Goal: Information Seeking & Learning: Stay updated

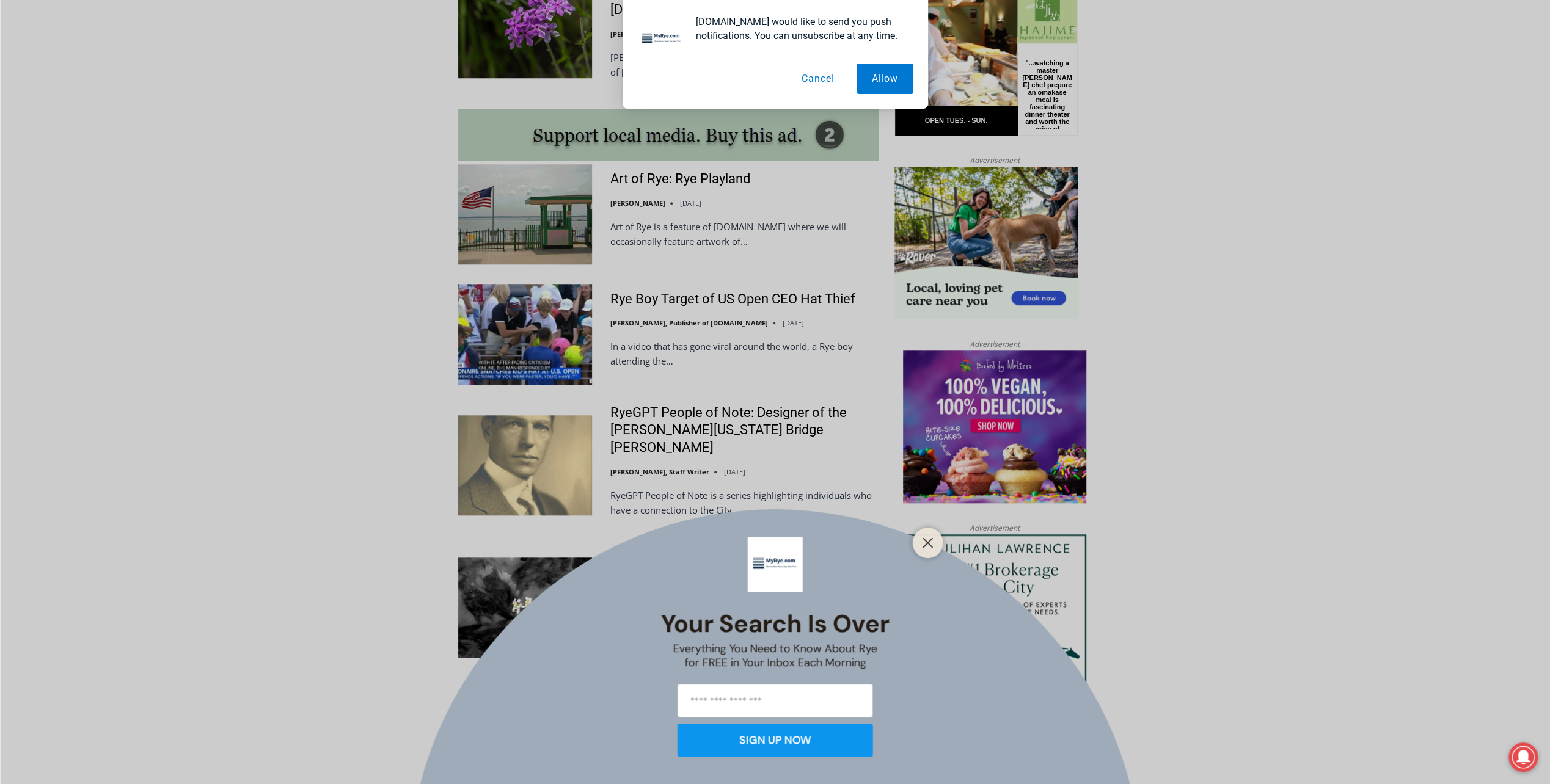
scroll to position [1099, 0]
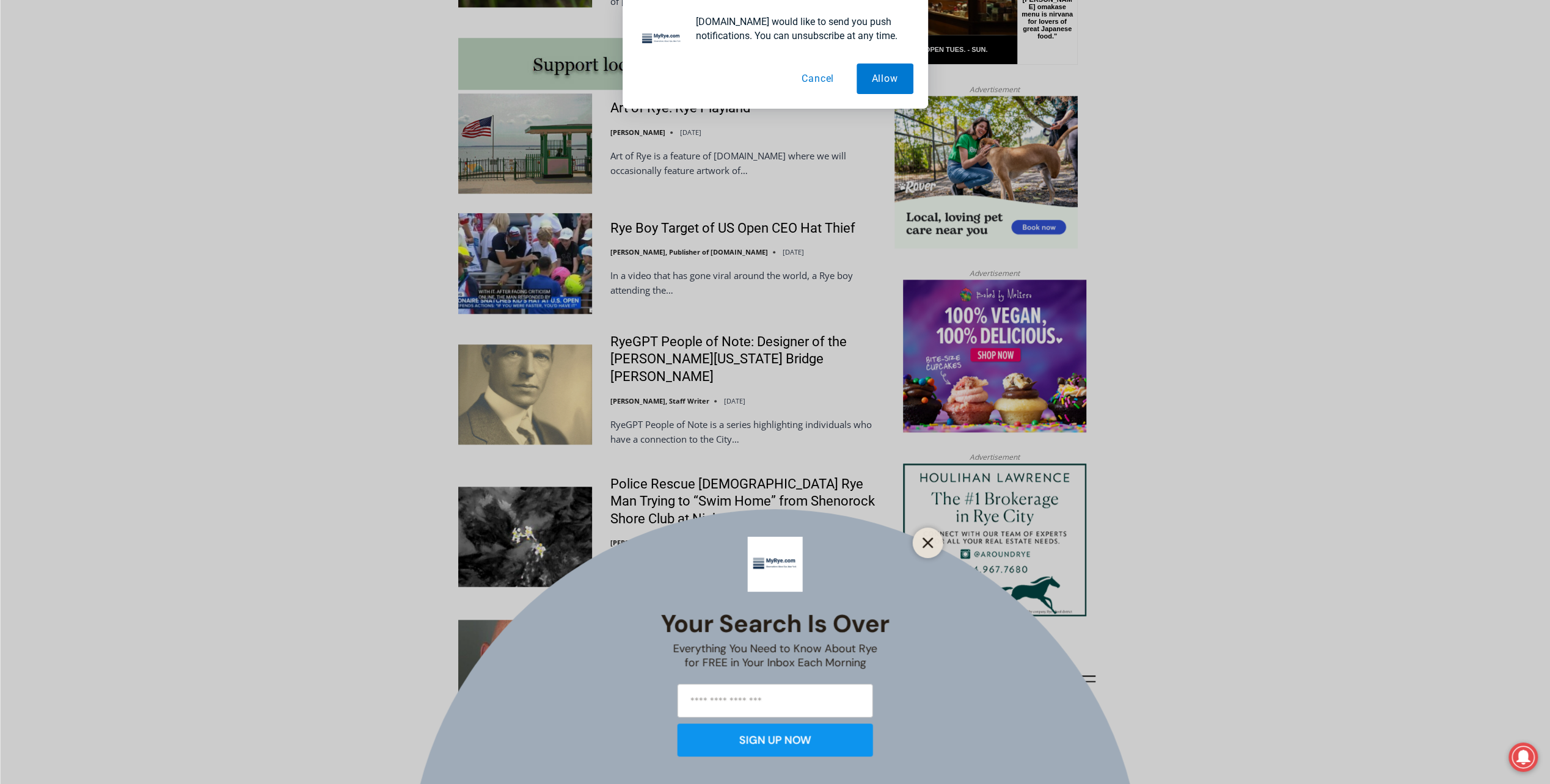
click at [926, 542] on line "Close" at bounding box center [927, 542] width 9 height 9
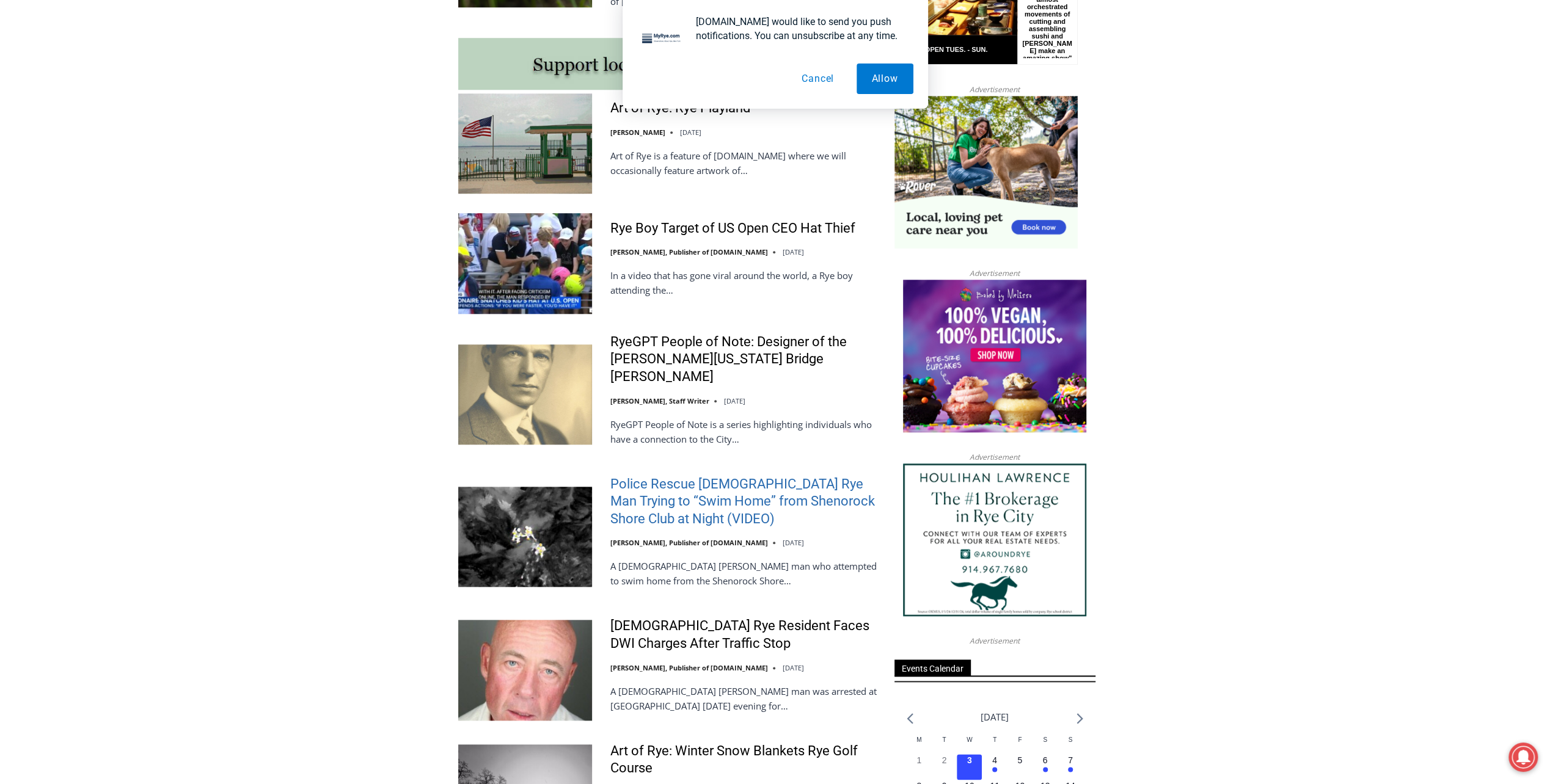
click at [658, 475] on link "Police Rescue 51 Year Old Rye Man Trying to “Swim Home” from Shenorock Shore Cl…" at bounding box center [745, 501] width 268 height 53
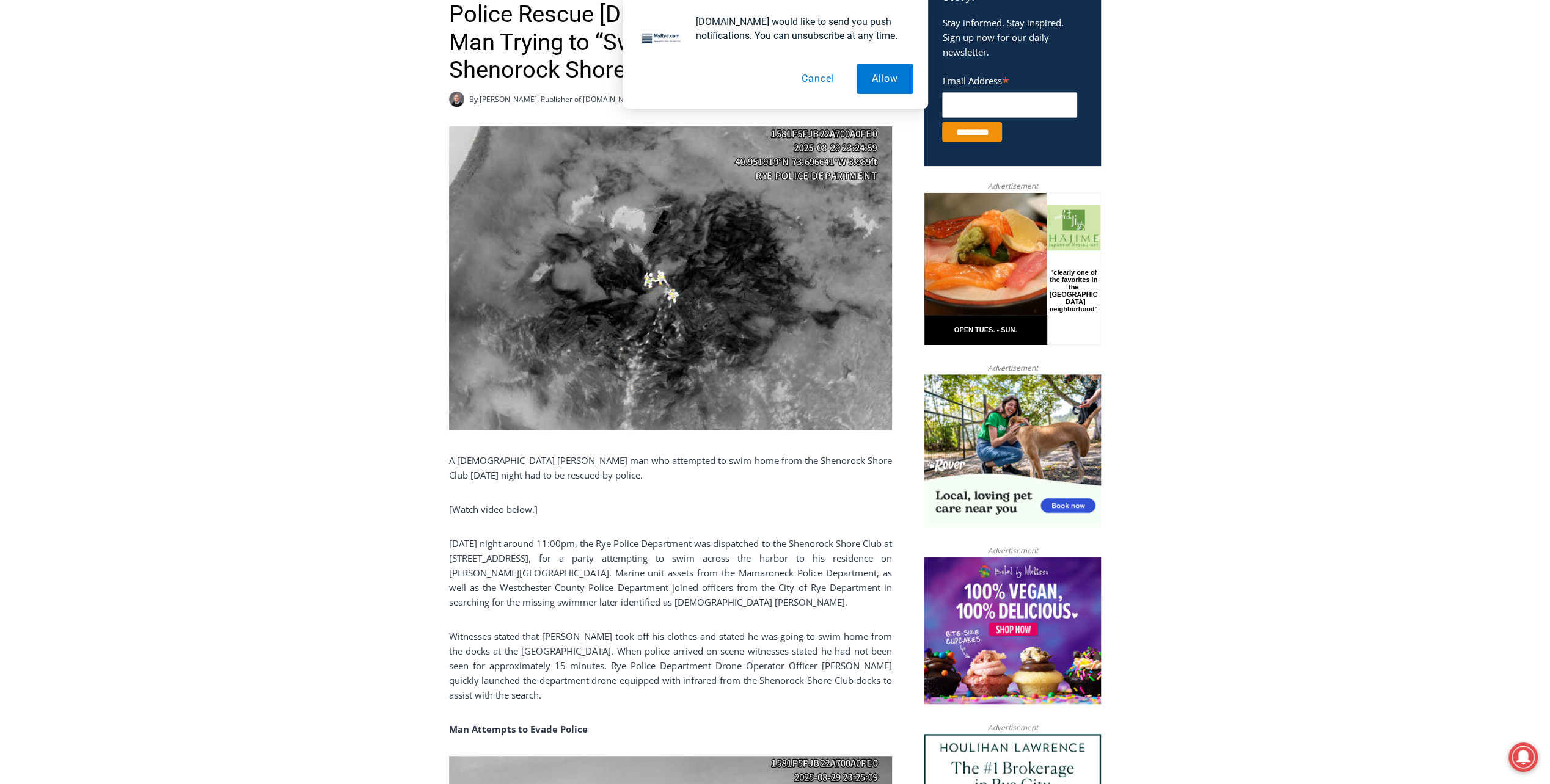
scroll to position [489, 0]
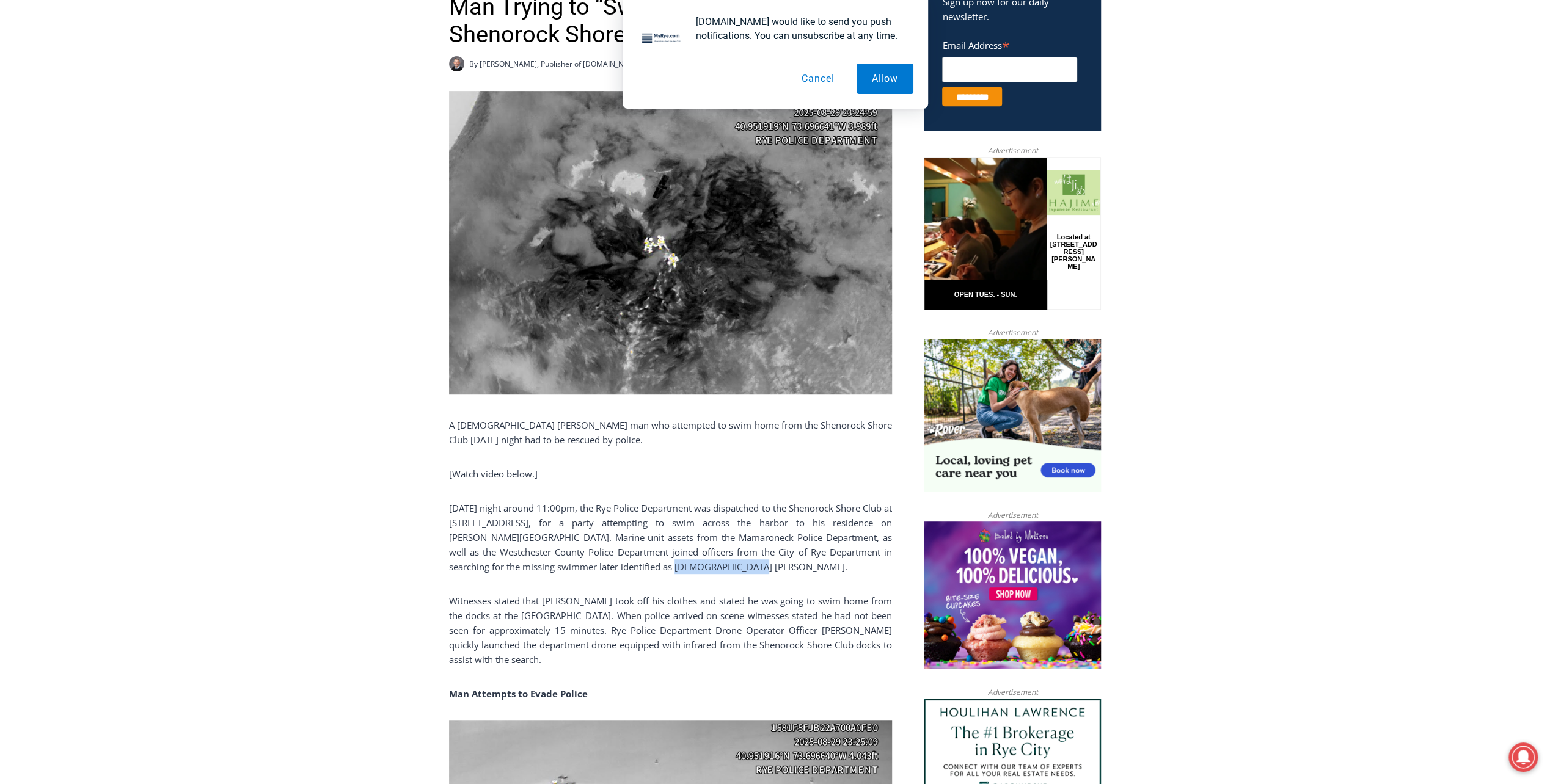
drag, startPoint x: 616, startPoint y: 566, endPoint x: 690, endPoint y: 568, distance: 74.0
click at [690, 568] on p "[DATE] night around 11:00pm, the Rye Police Department was dispatched to the Sh…" at bounding box center [670, 538] width 443 height 73
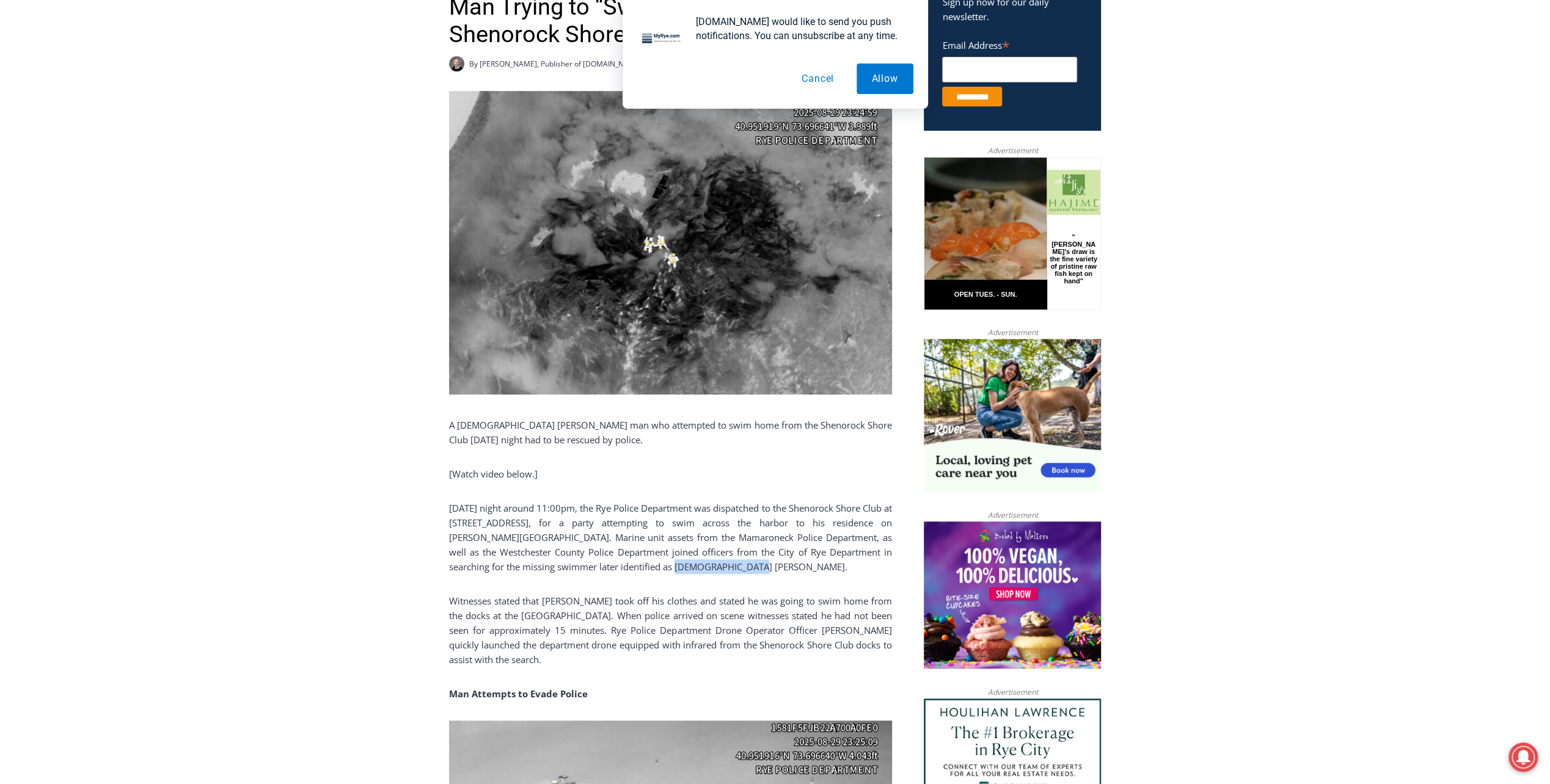
copy p "Kenneth Niejadlik"
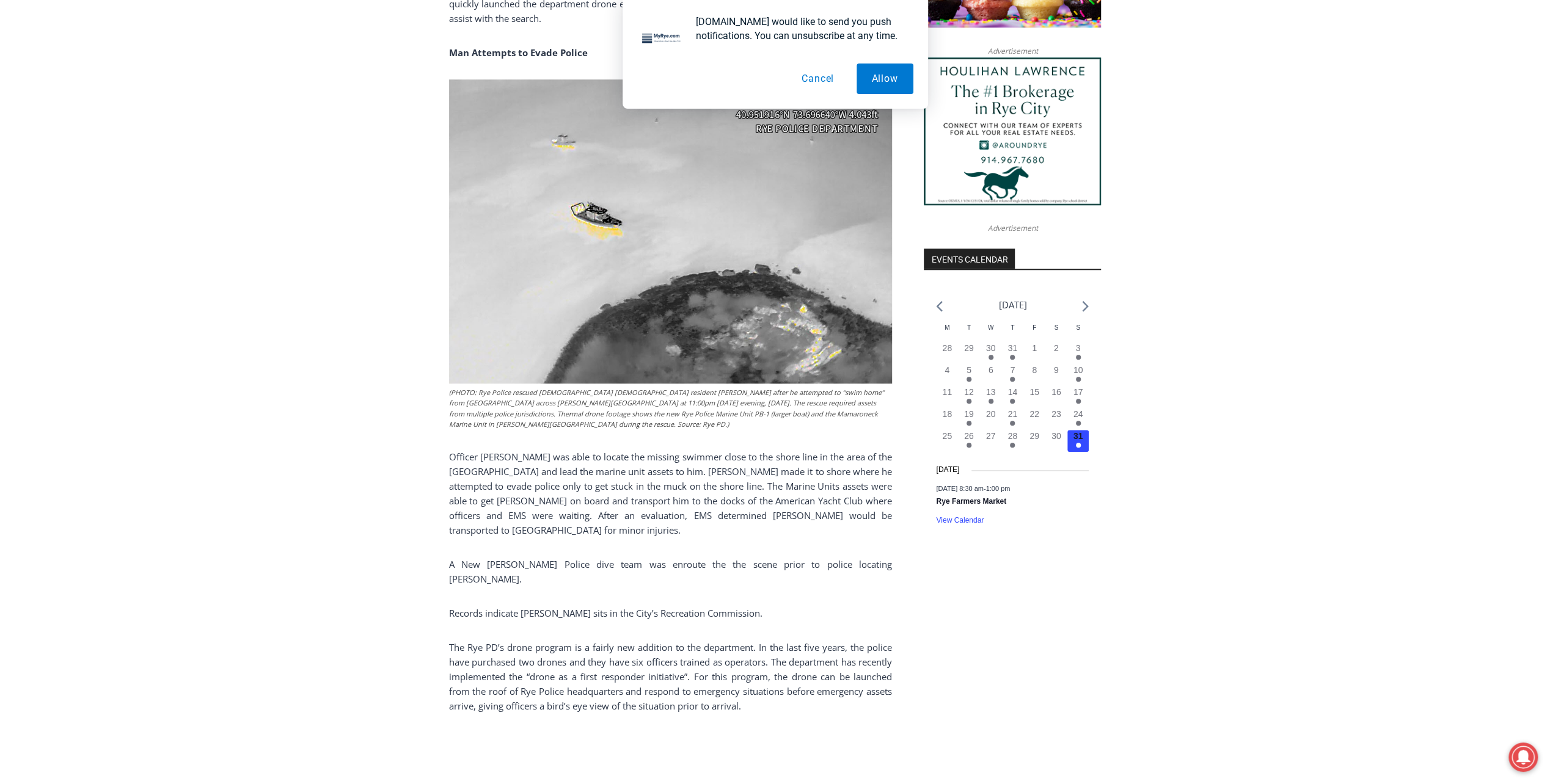
scroll to position [1221, 0]
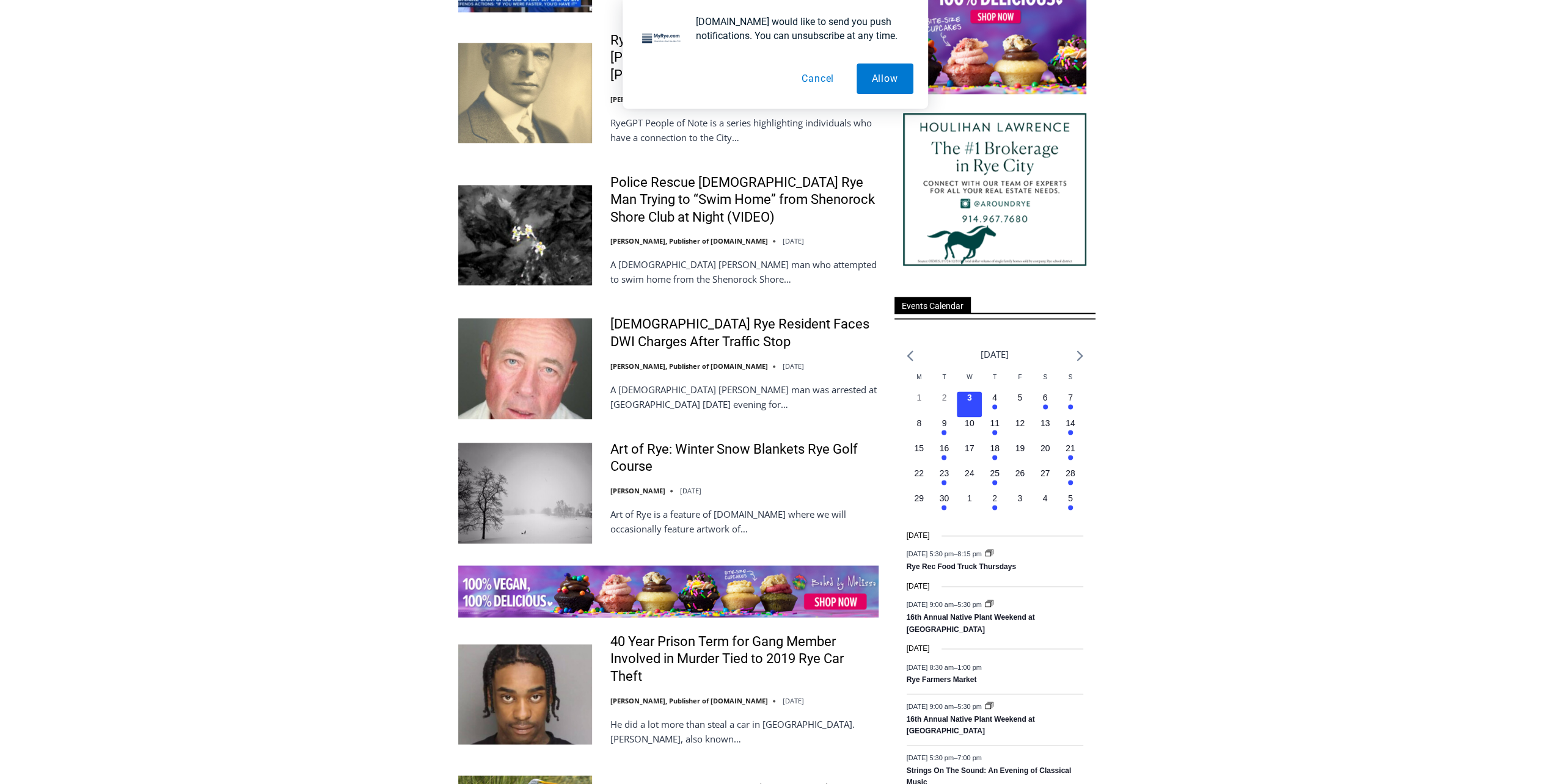
scroll to position [1405, 0]
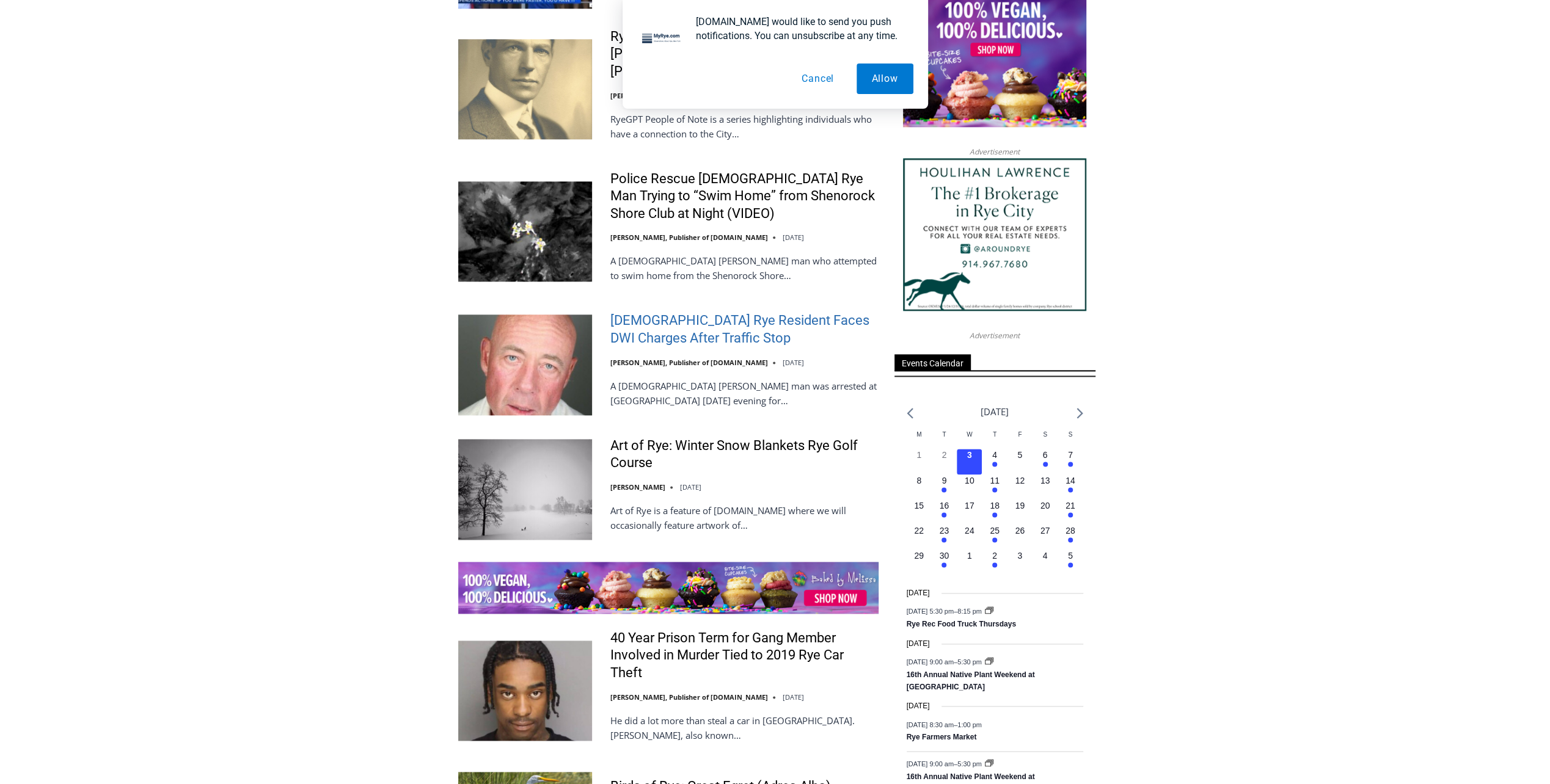
click at [685, 312] on link "[DEMOGRAPHIC_DATA] Rye Resident Faces DWI Charges After Traffic Stop" at bounding box center [745, 330] width 268 height 35
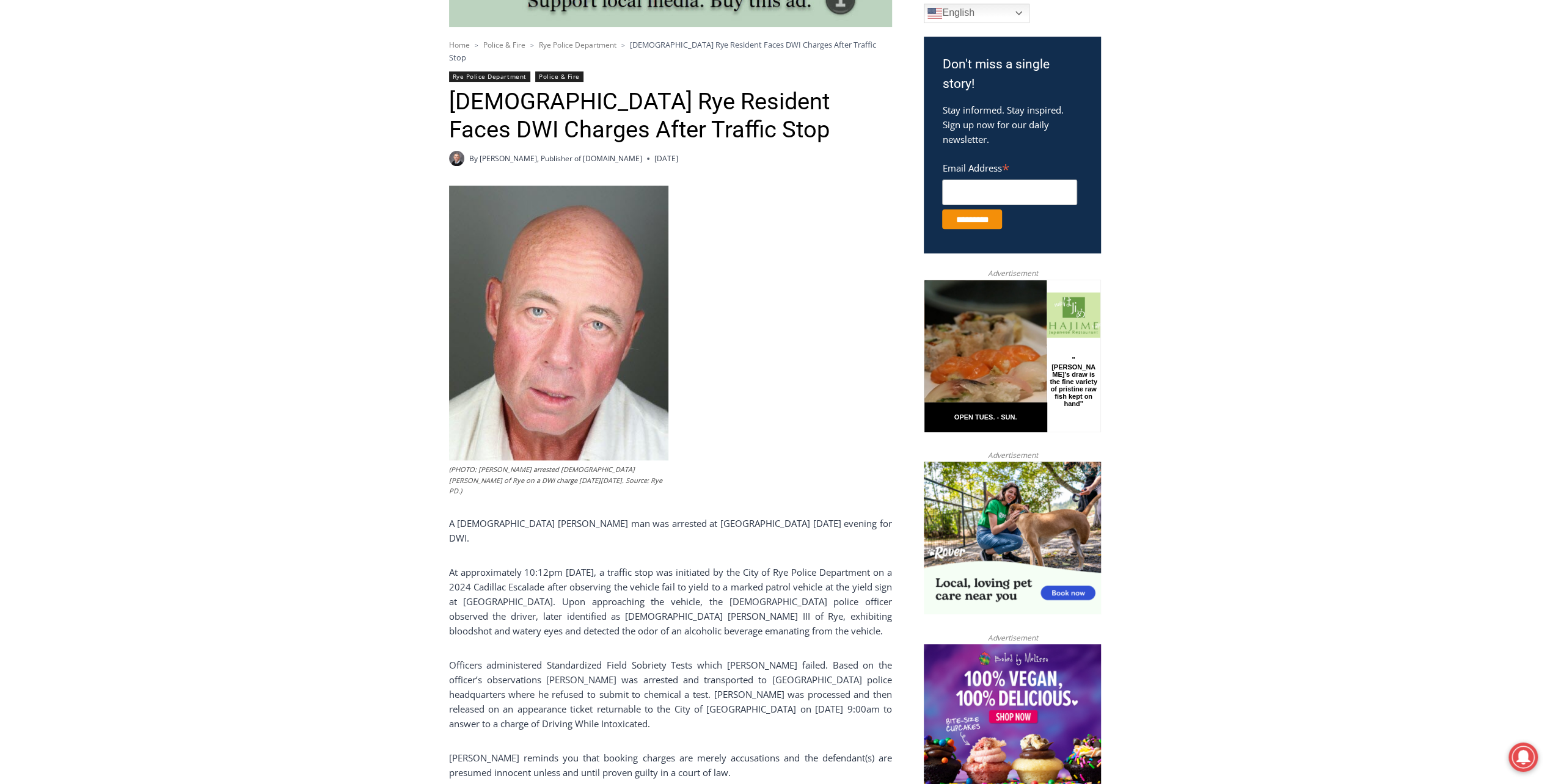
scroll to position [122, 0]
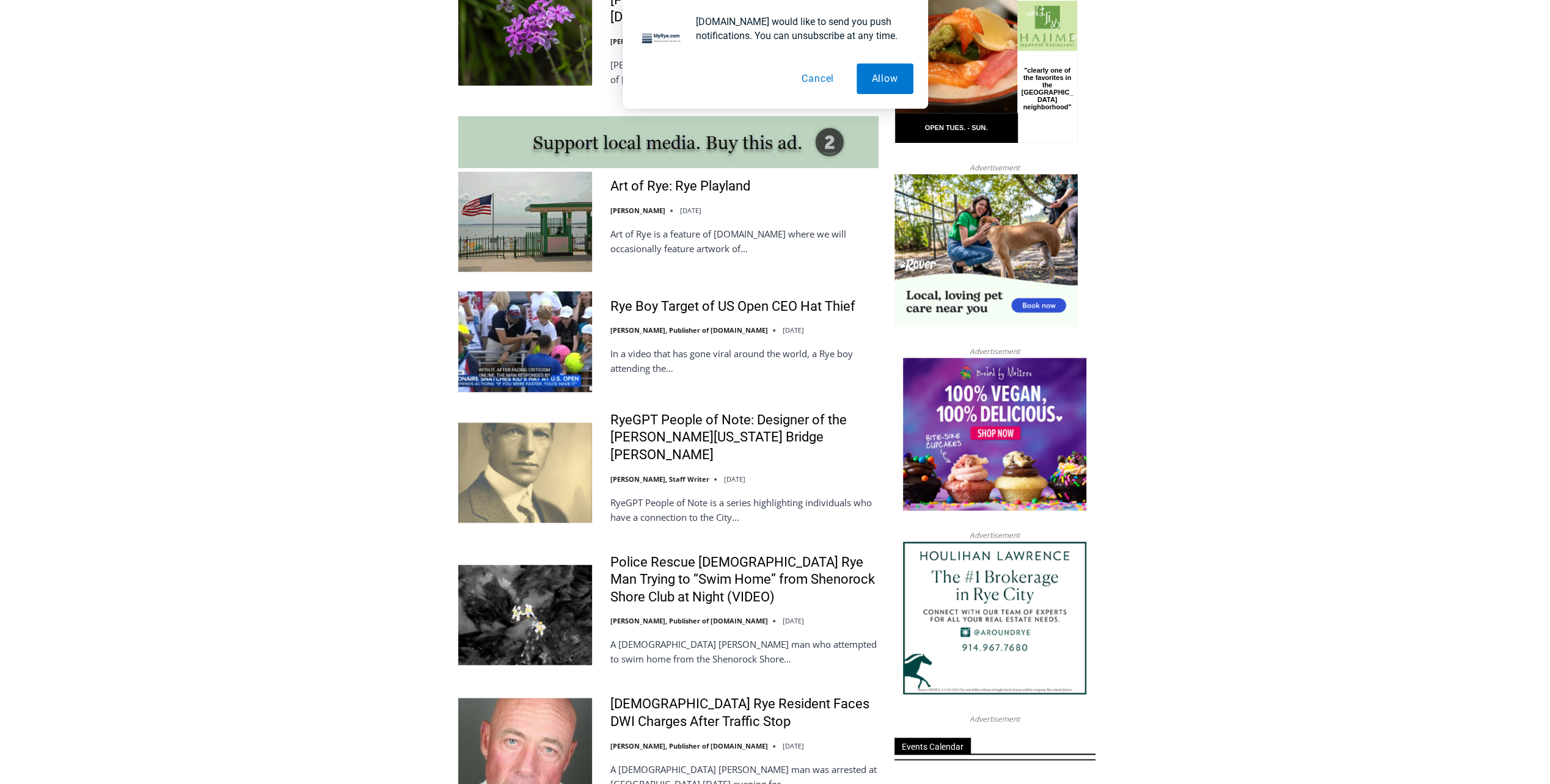
scroll to position [978, 0]
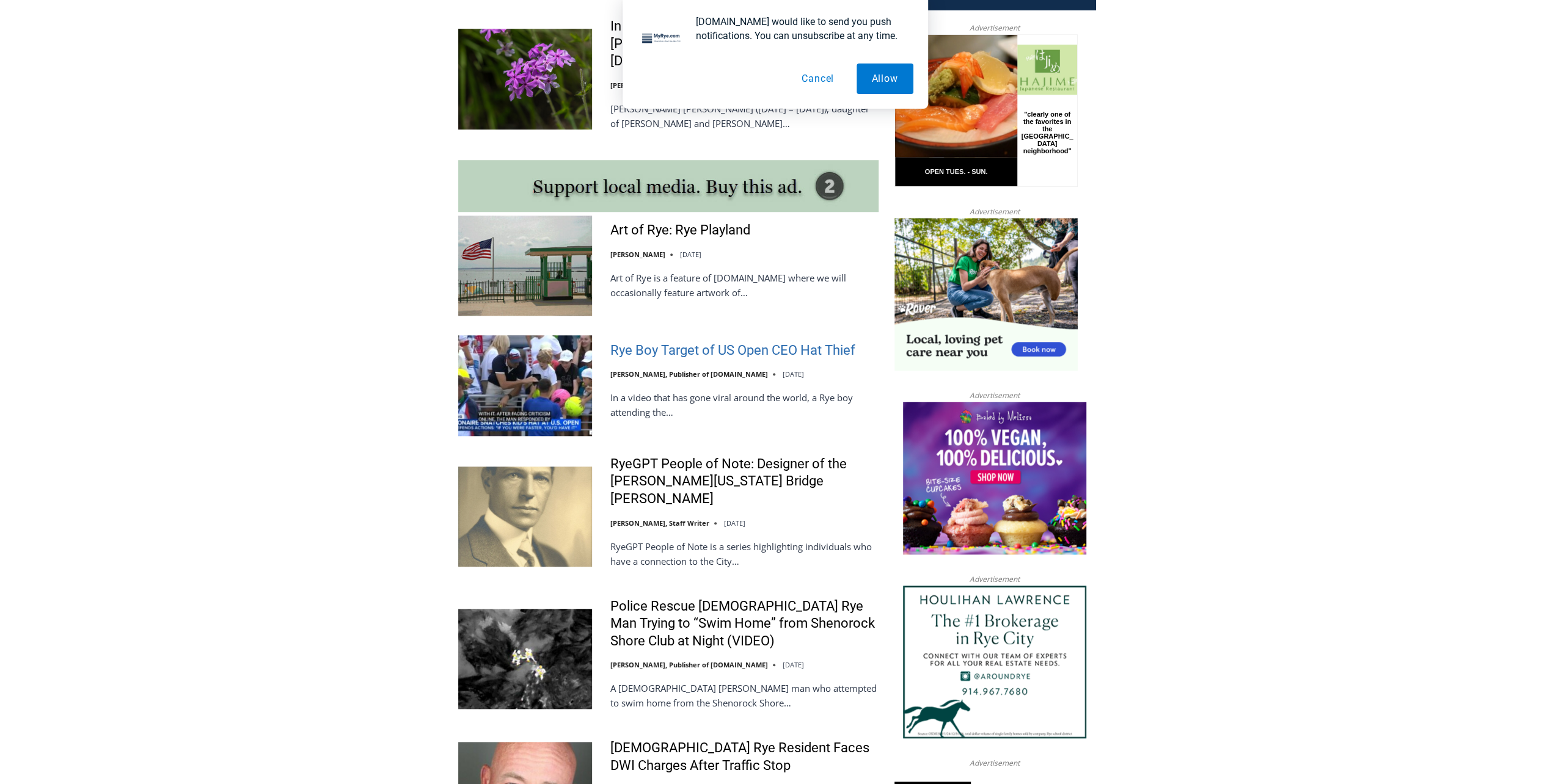
click at [693, 342] on link "Rye Boy Target of US Open CEO Hat Thief" at bounding box center [733, 351] width 245 height 17
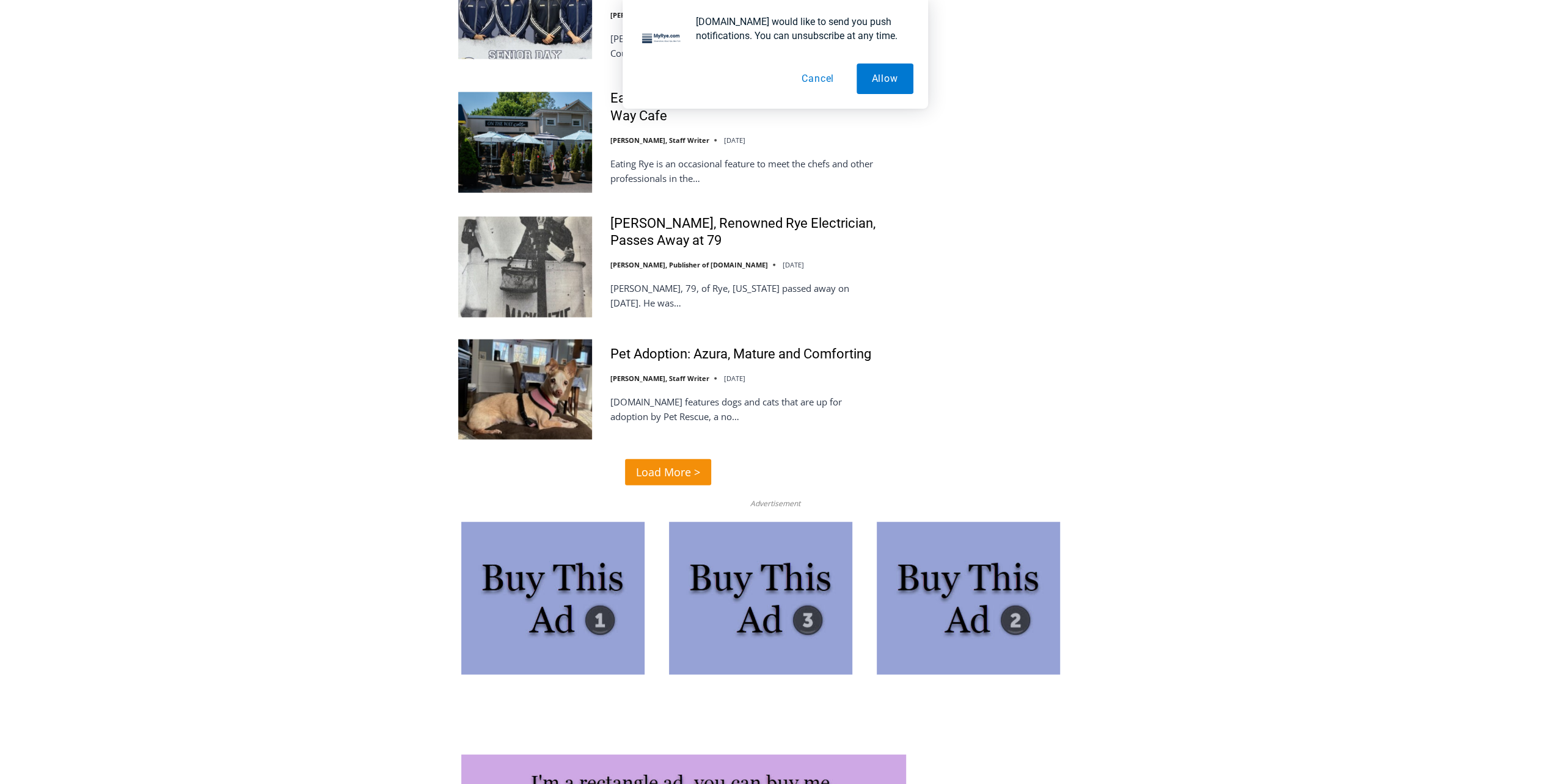
scroll to position [2809, 0]
click at [672, 462] on span "Load More >" at bounding box center [667, 471] width 64 height 17
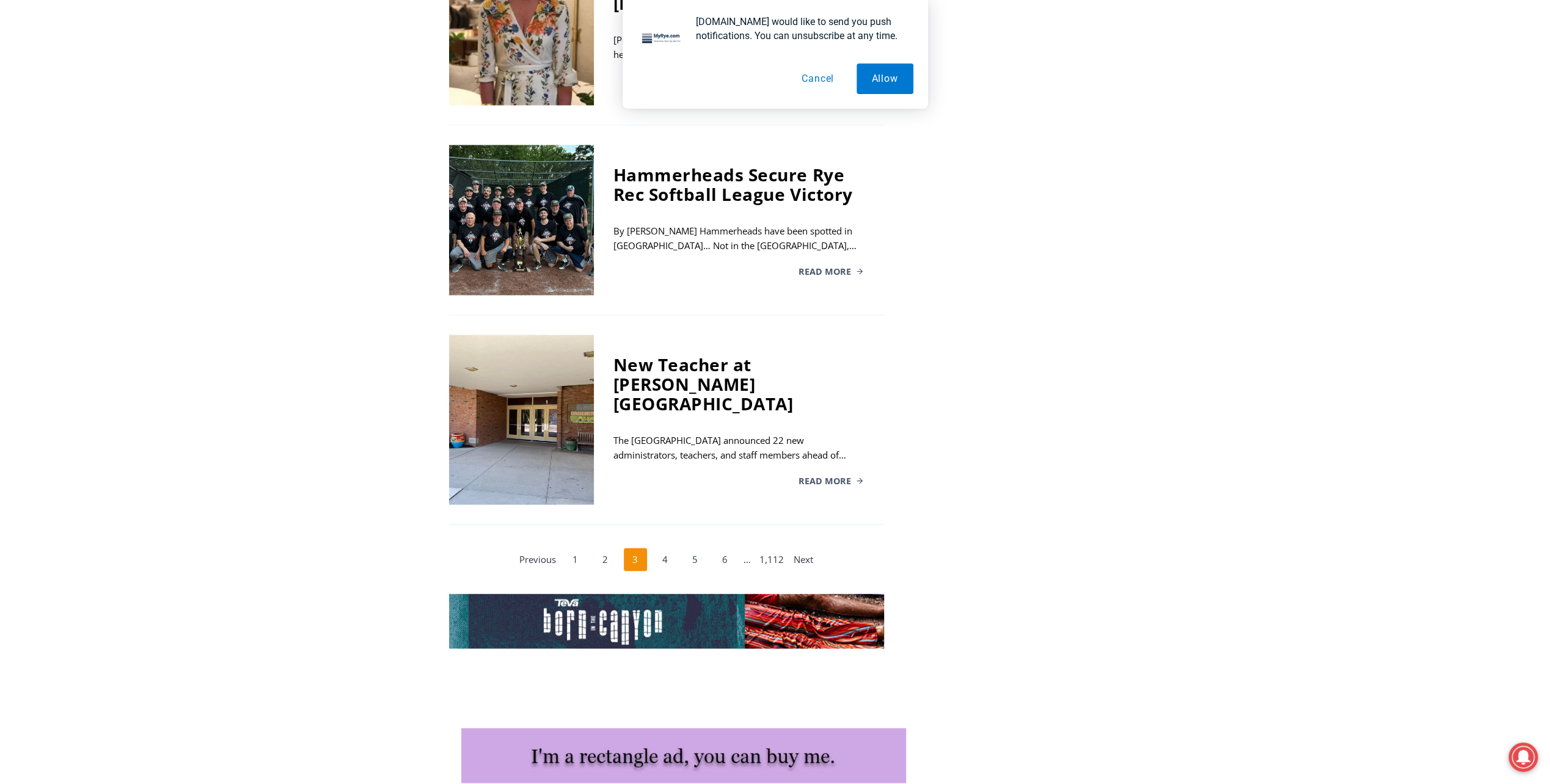
scroll to position [2199, 0]
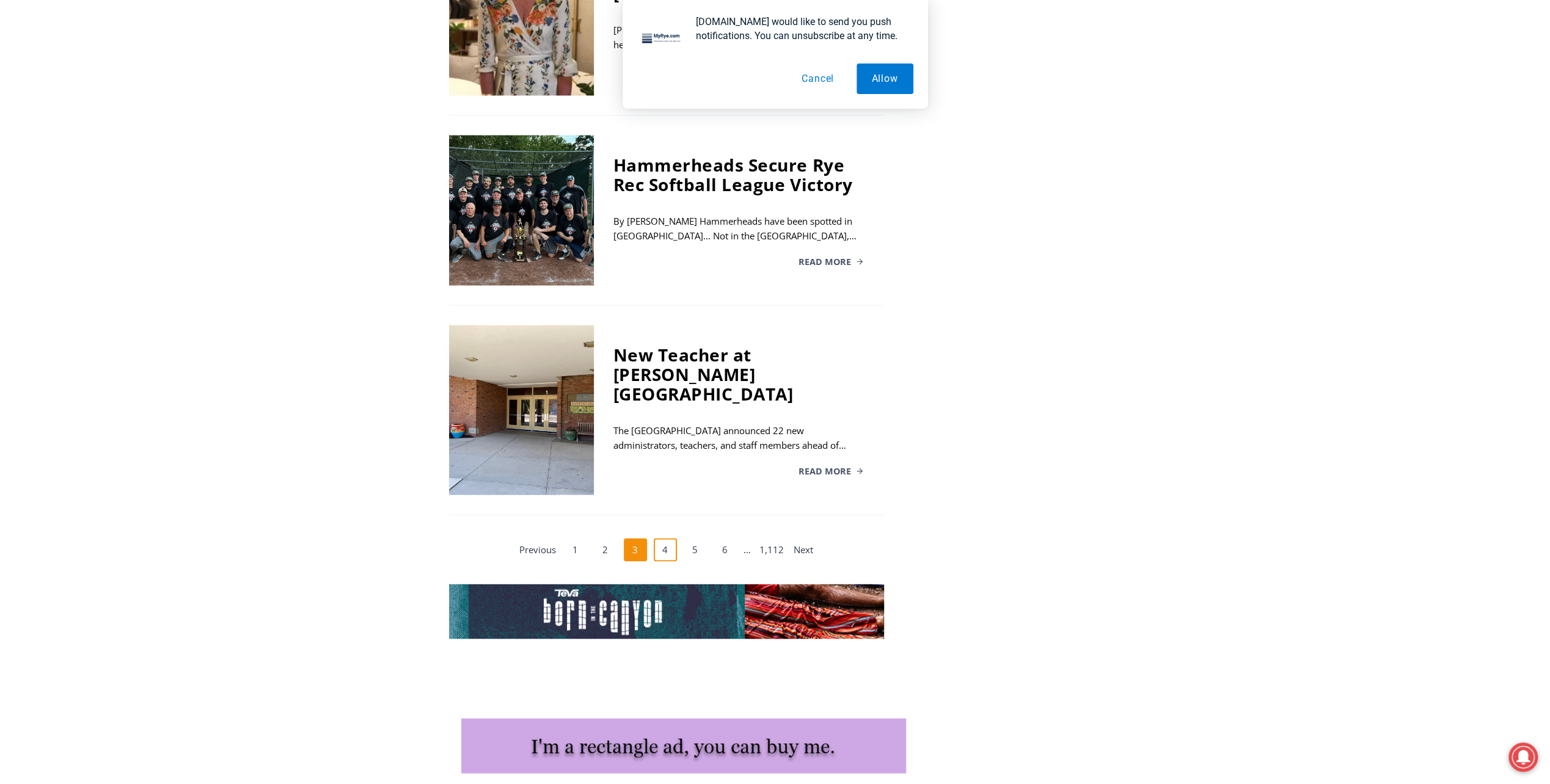
click at [668, 538] on link "4" at bounding box center [665, 549] width 23 height 23
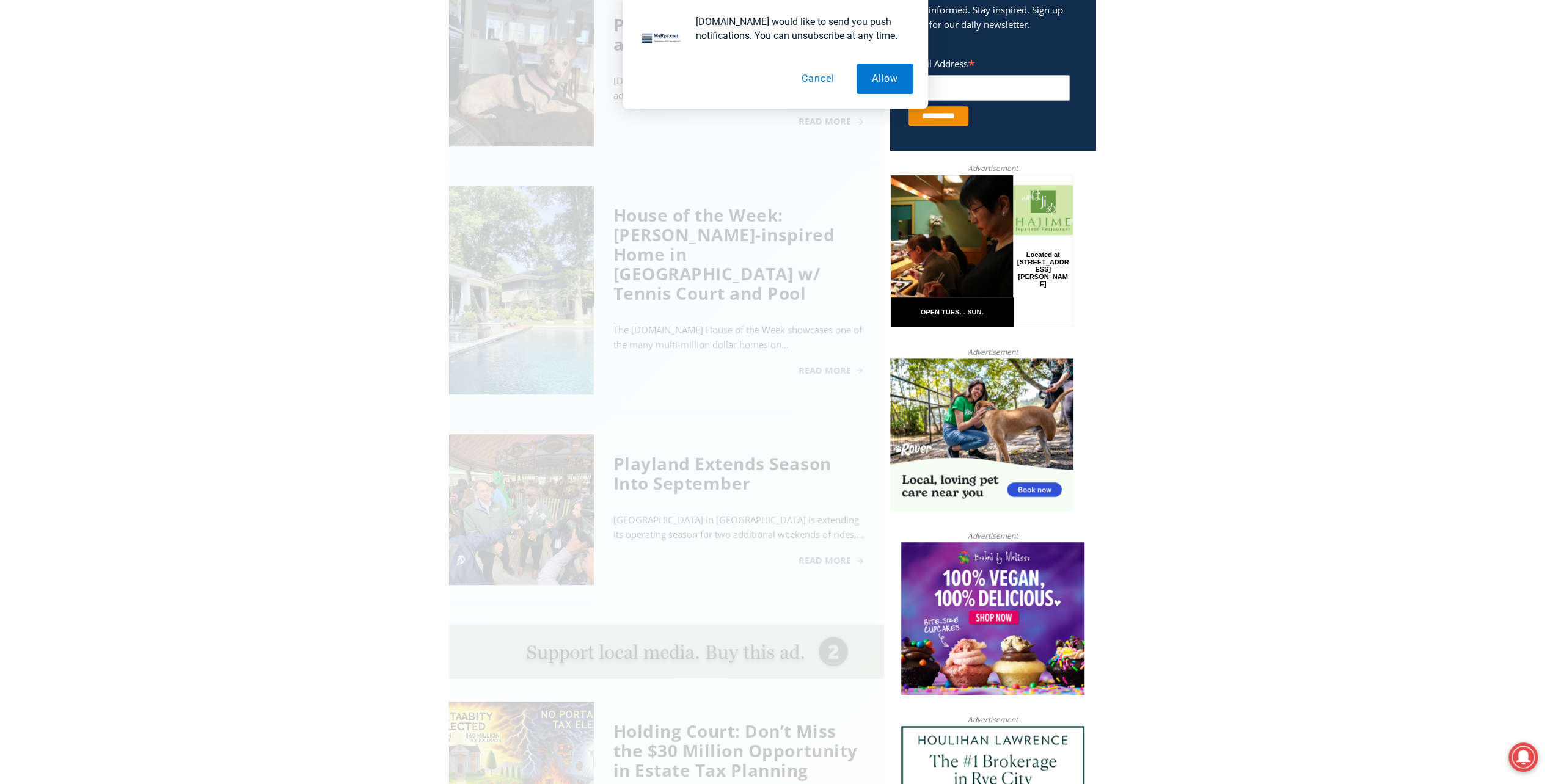
scroll to position [496, 0]
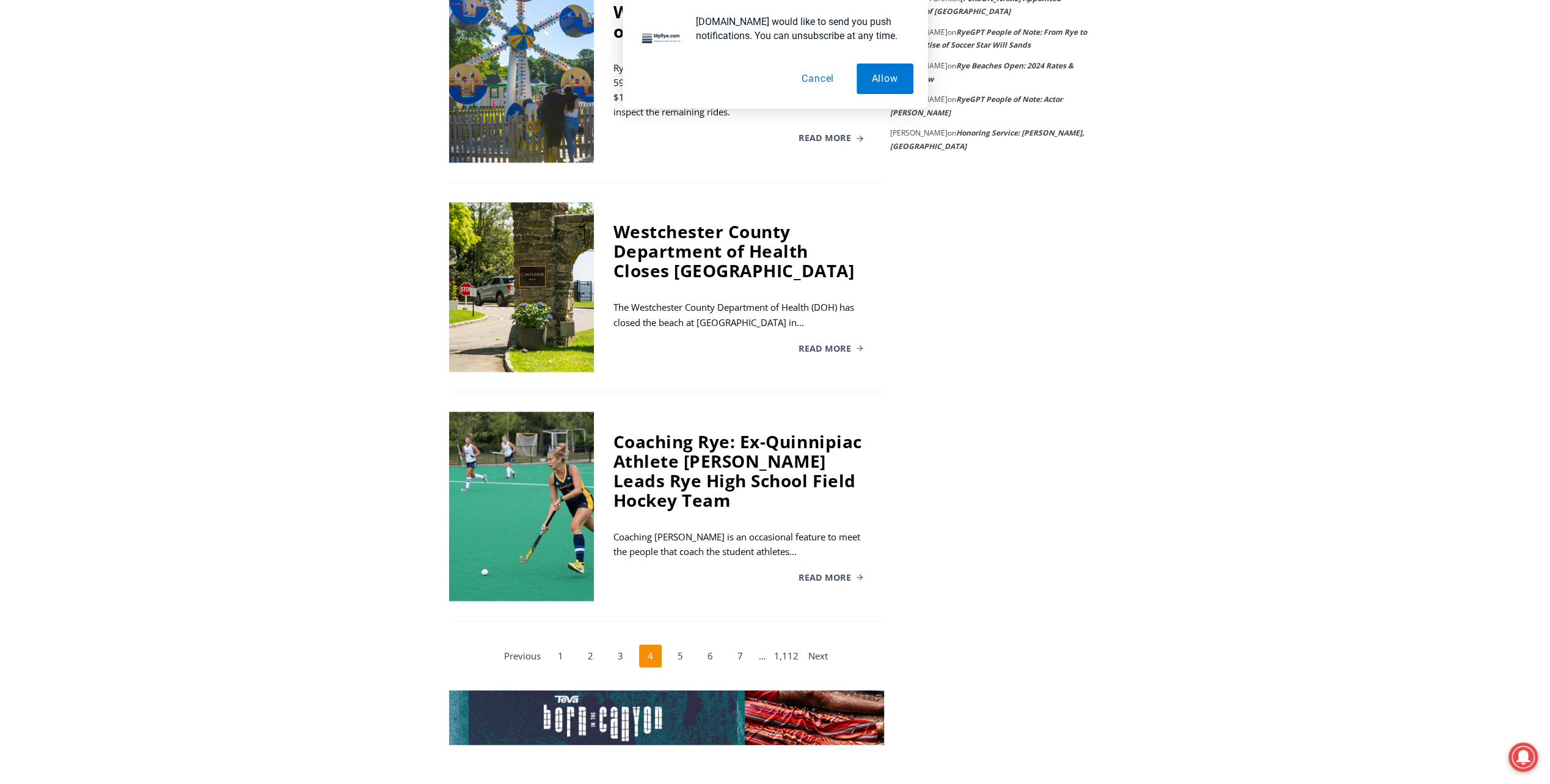
scroll to position [2023, 0]
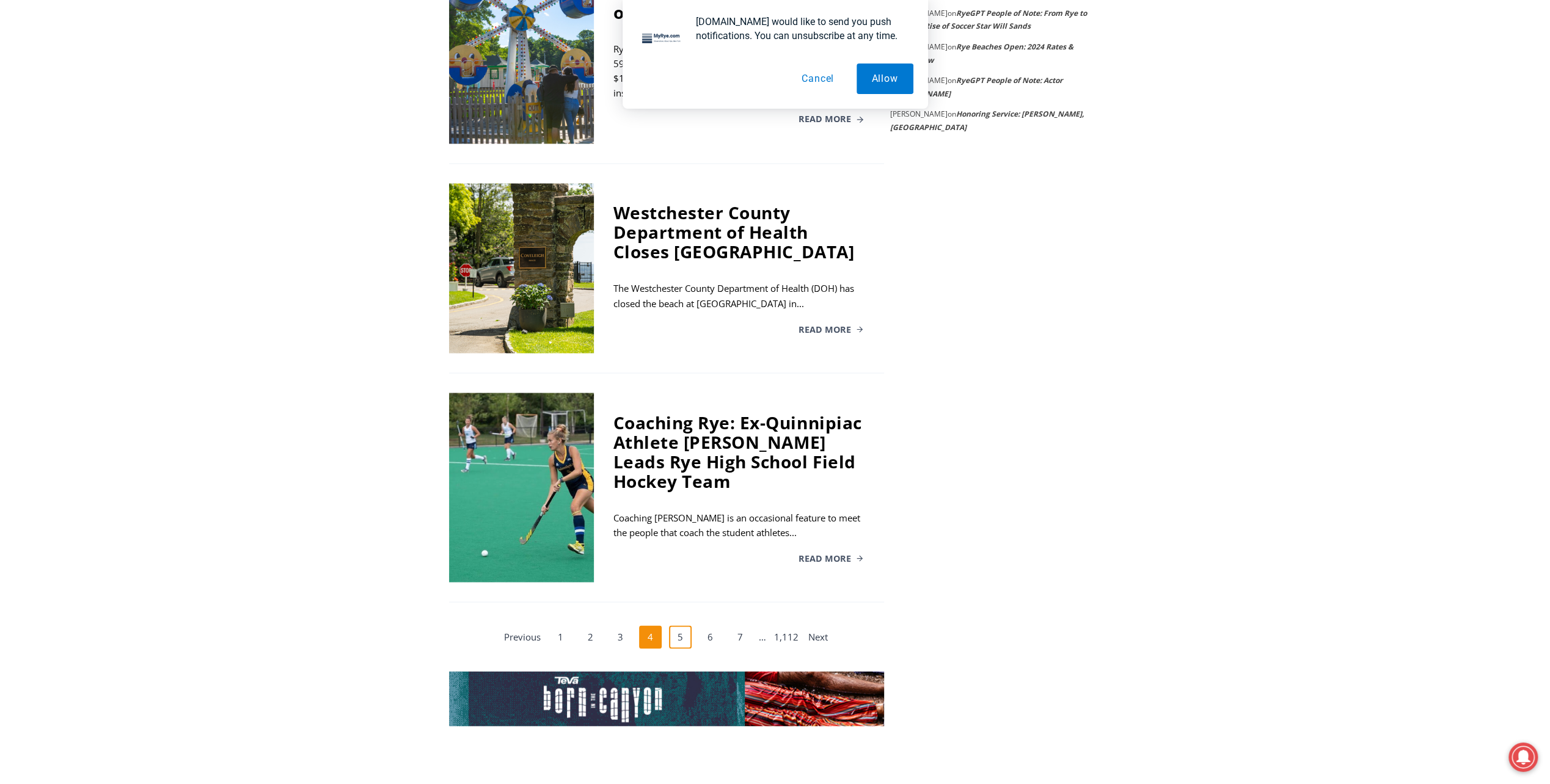
click at [684, 625] on link "5" at bounding box center [681, 636] width 23 height 23
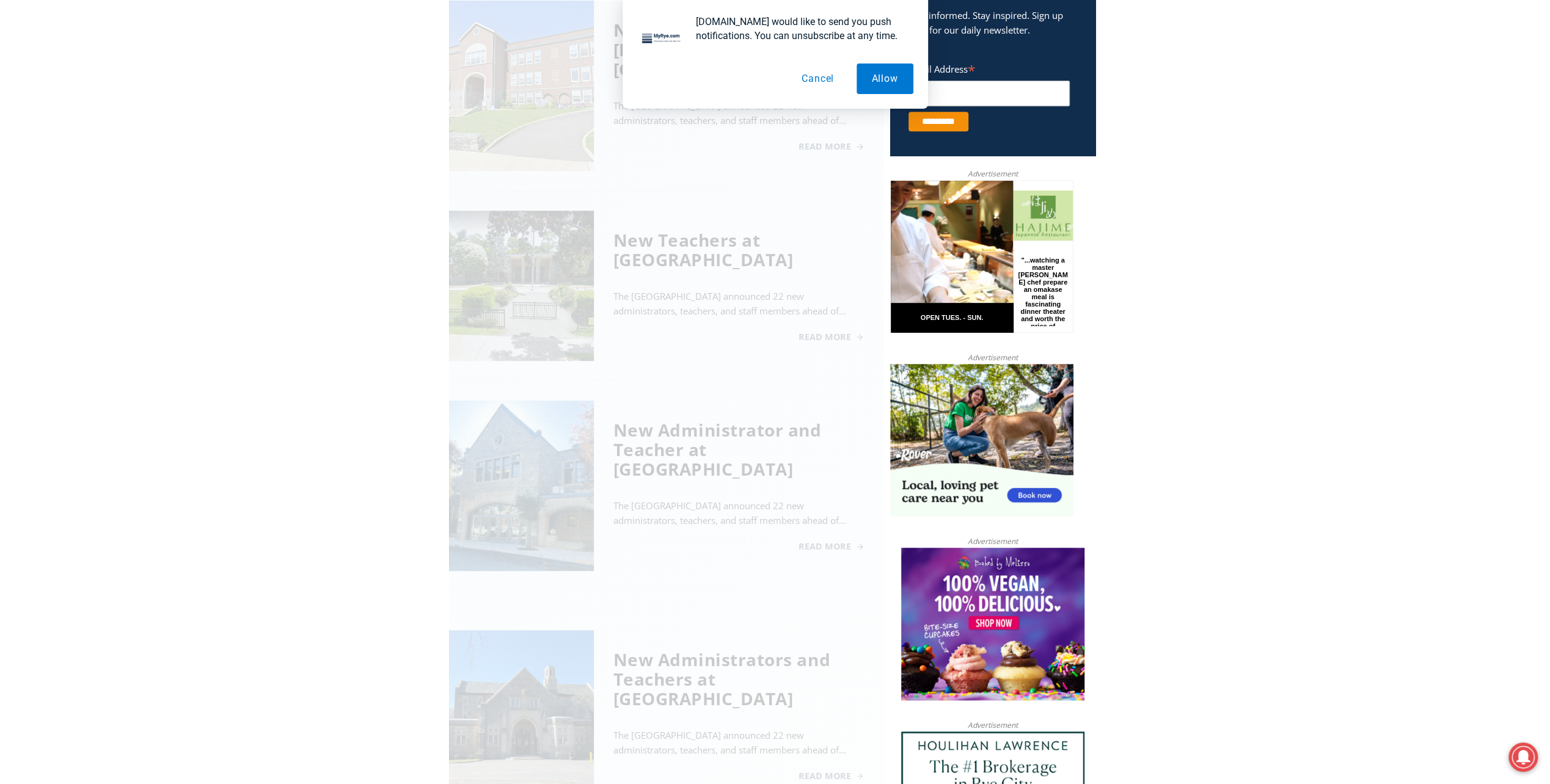
scroll to position [496, 0]
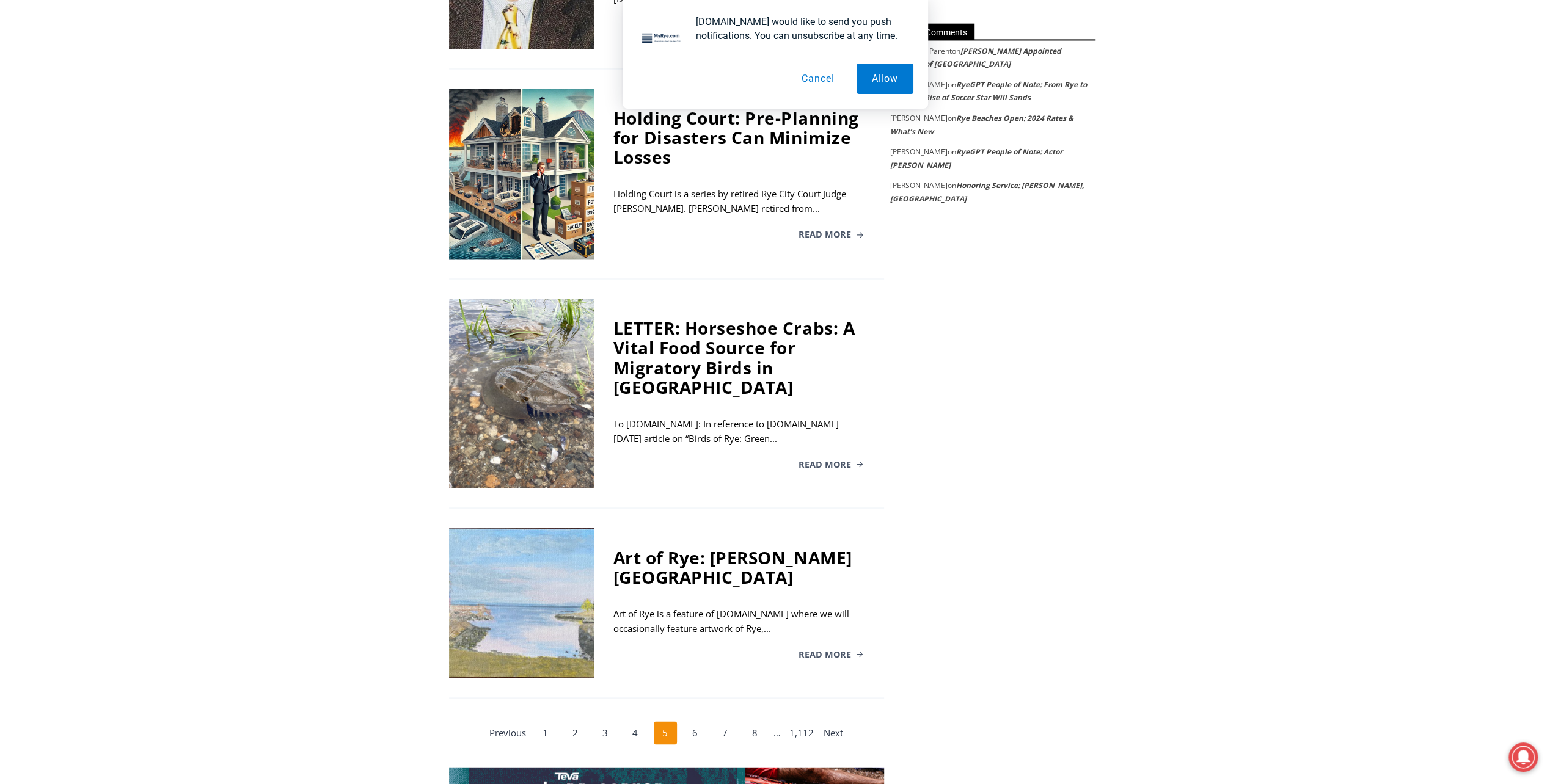
scroll to position [1962, 0]
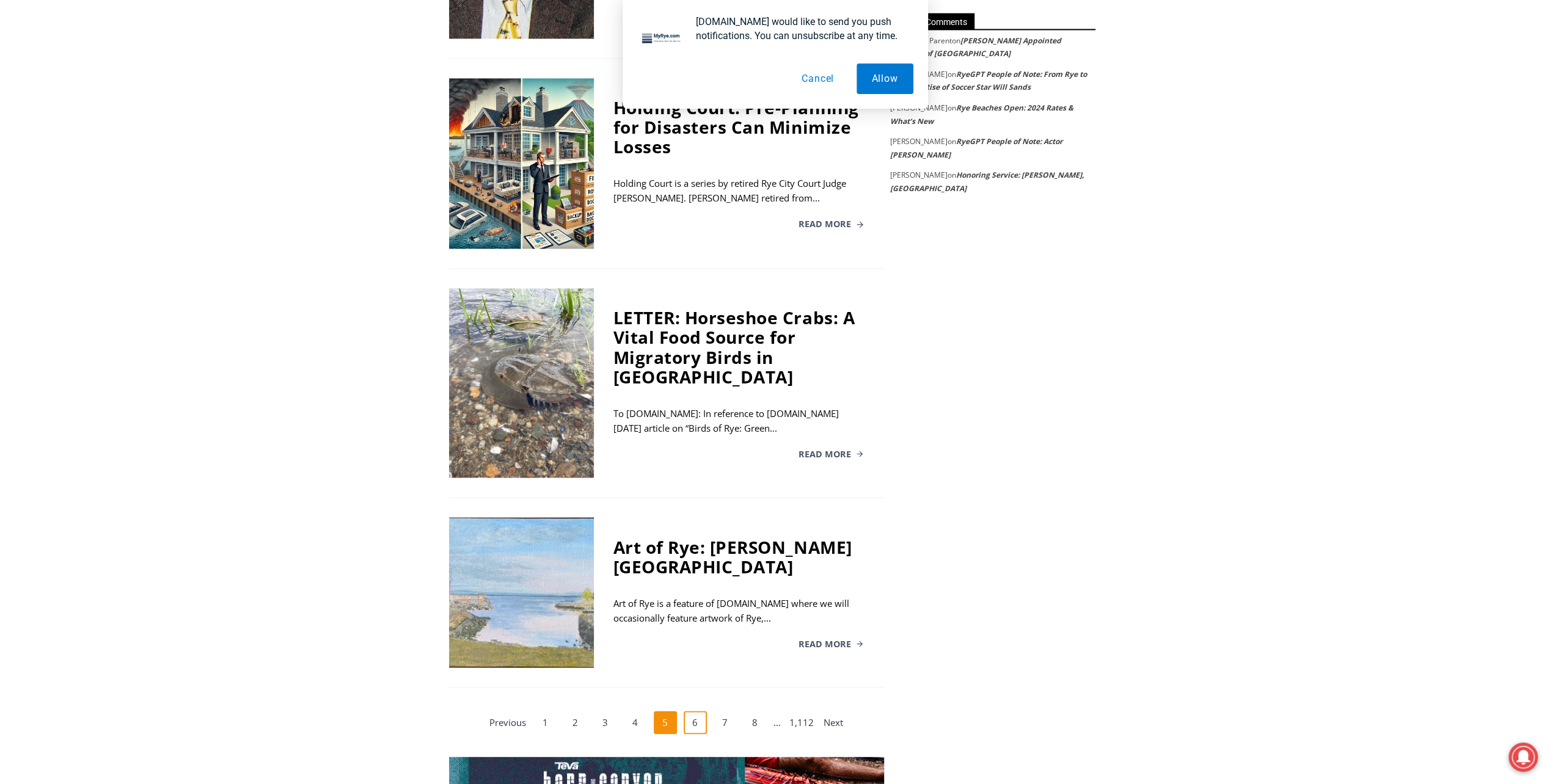
click at [690, 711] on link "6" at bounding box center [695, 723] width 23 height 23
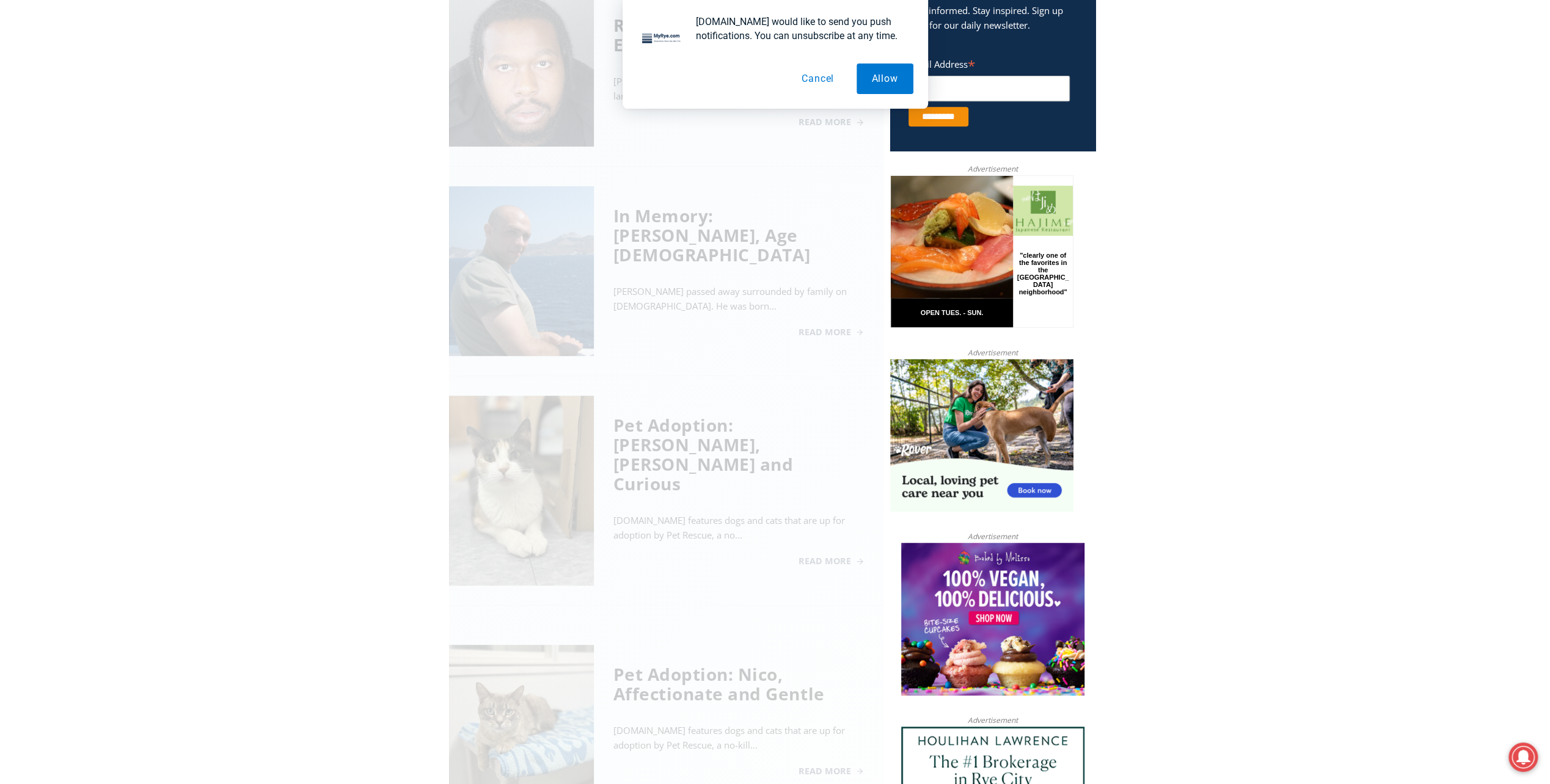
scroll to position [496, 0]
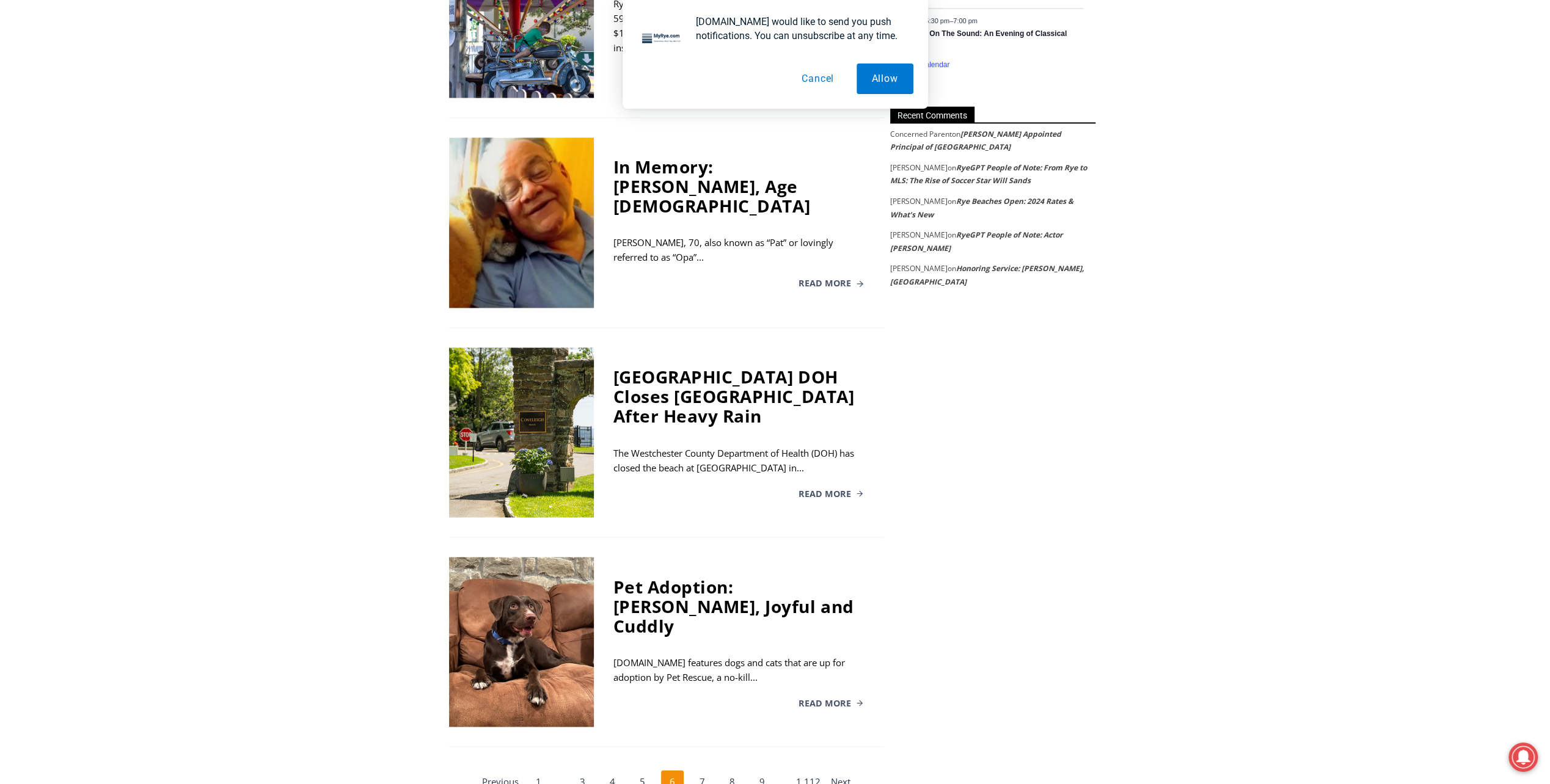
scroll to position [1962, 0]
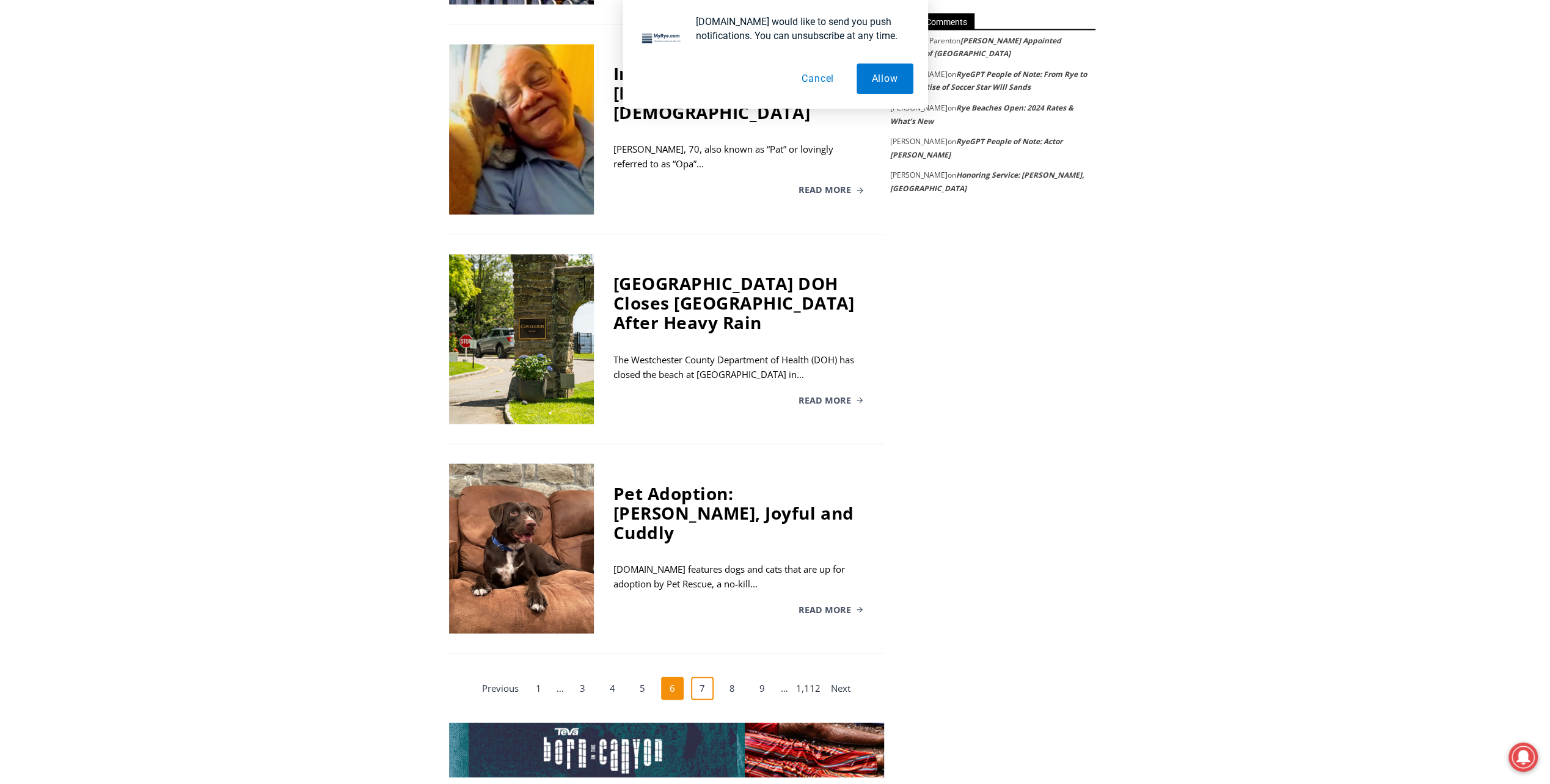
click at [705, 677] on link "7" at bounding box center [703, 688] width 23 height 23
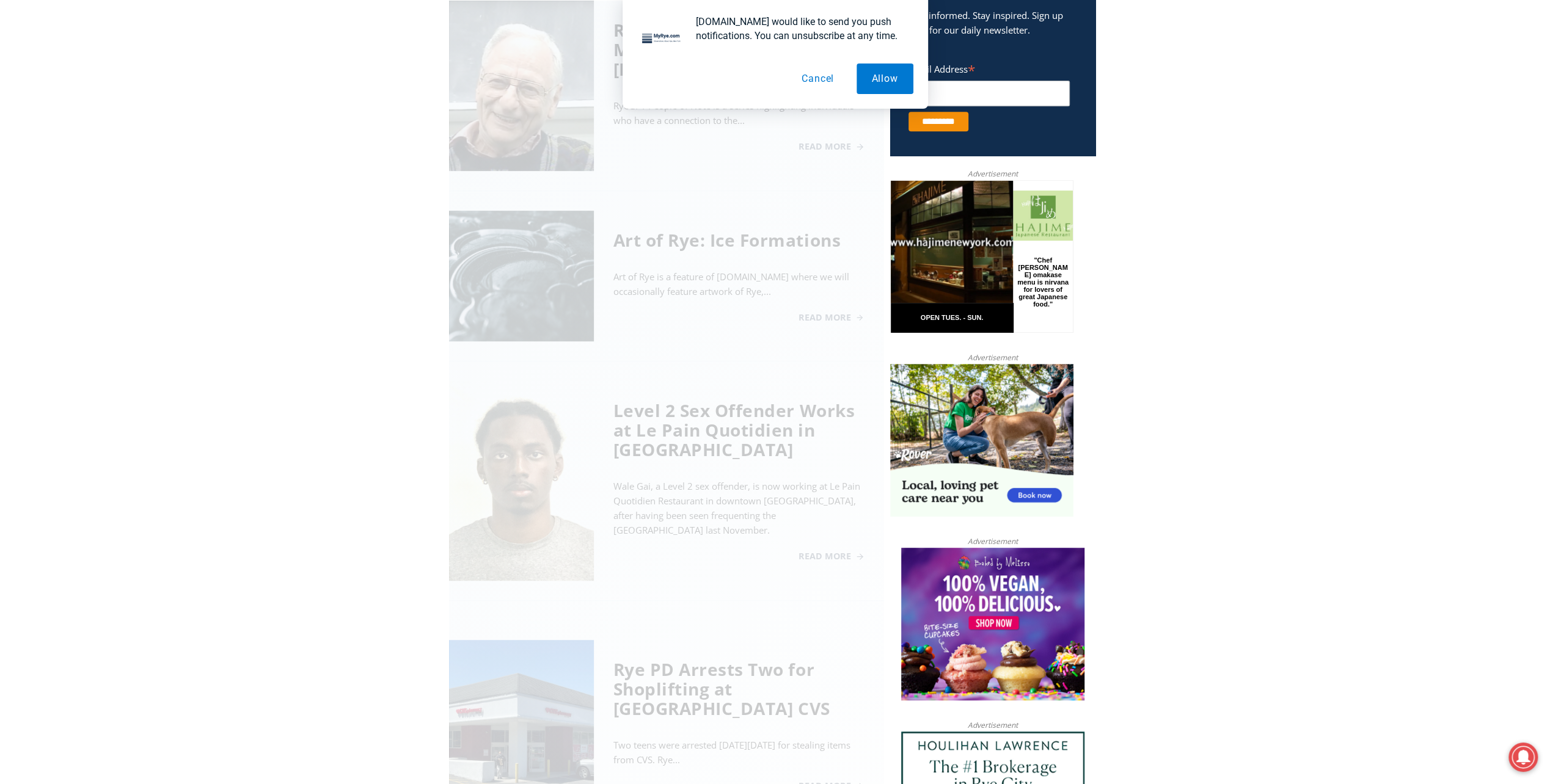
scroll to position [496, 0]
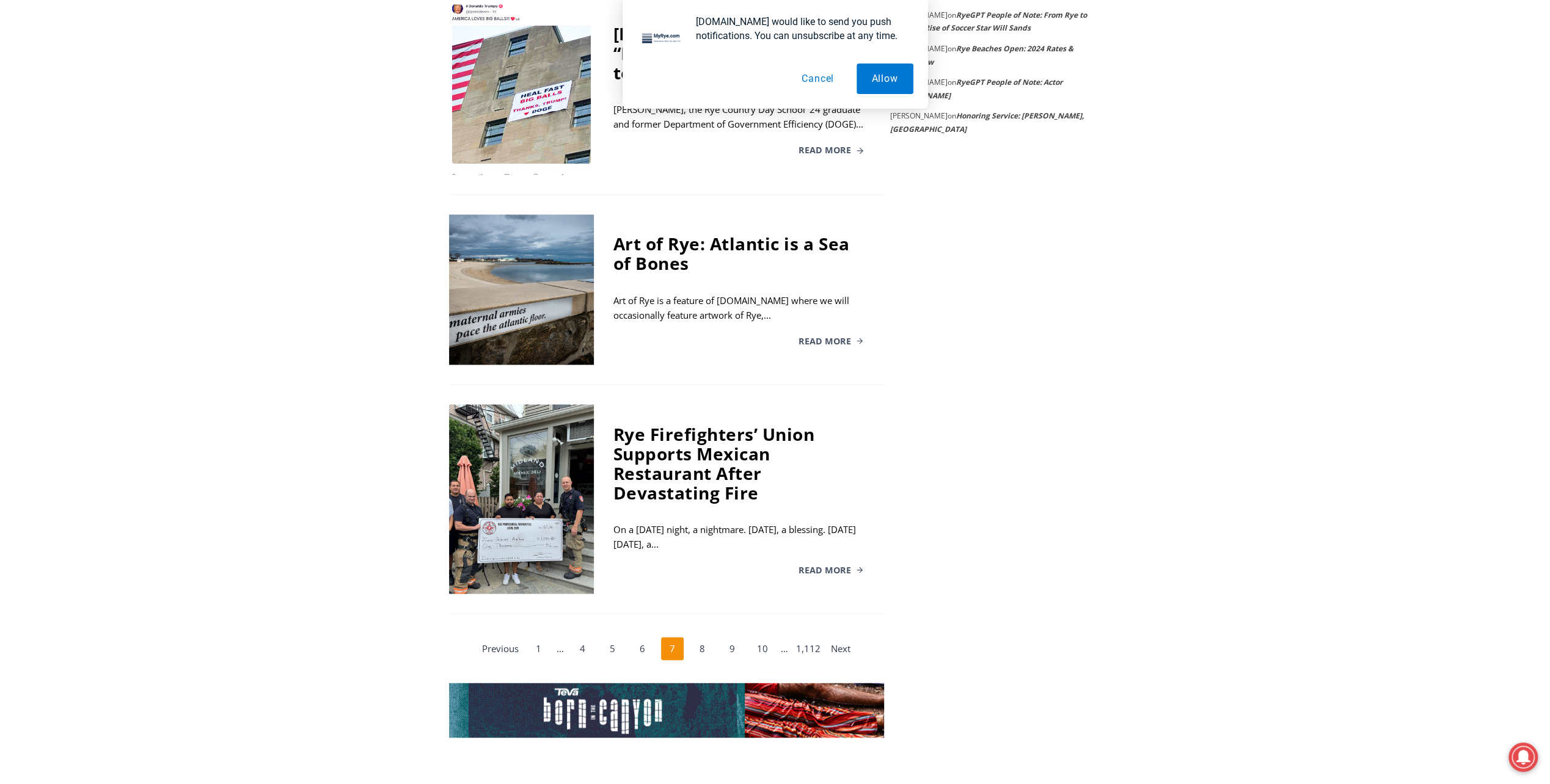
scroll to position [2023, 0]
